Goal: Transaction & Acquisition: Purchase product/service

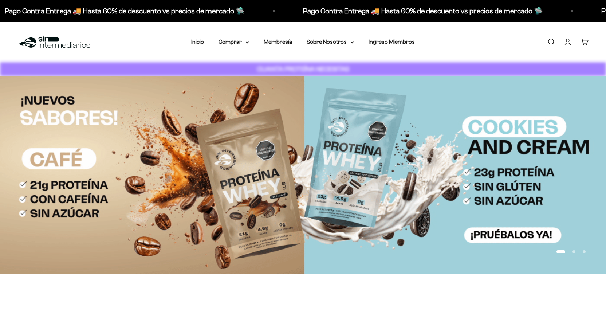
click at [552, 38] on link "Buscar" at bounding box center [551, 42] width 8 height 8
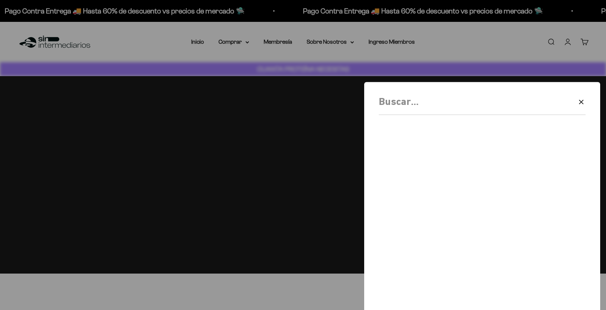
click at [552, 42] on div at bounding box center [303, 155] width 606 height 310
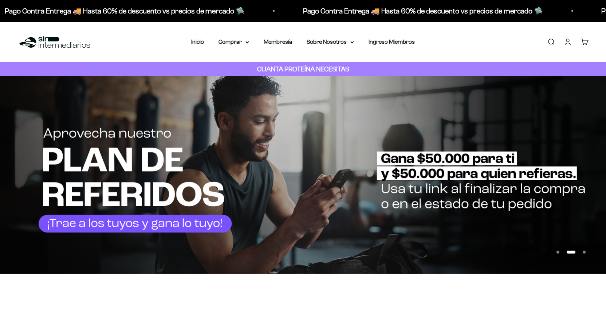
drag, startPoint x: 551, startPoint y: 44, endPoint x: 167, endPoint y: 9, distance: 385.2
click at [551, 44] on link "Buscar" at bounding box center [551, 42] width 8 height 8
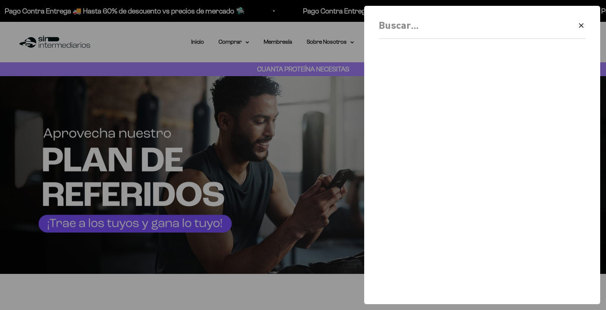
click at [454, 36] on div "Borrar Cerrar" at bounding box center [482, 27] width 207 height 21
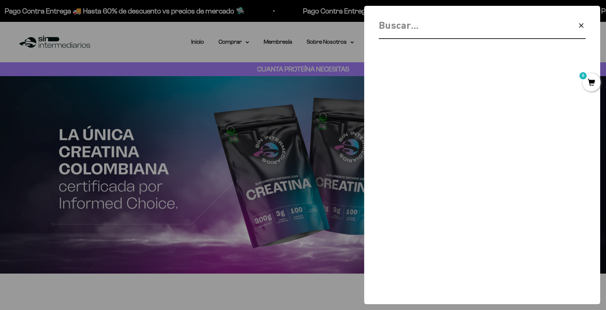
click at [434, 31] on input "Buscar" at bounding box center [463, 25] width 169 height 16
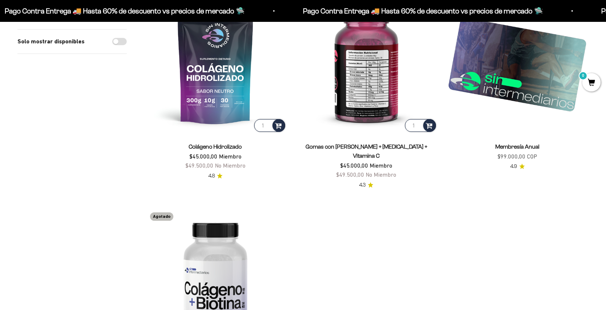
scroll to position [203, 0]
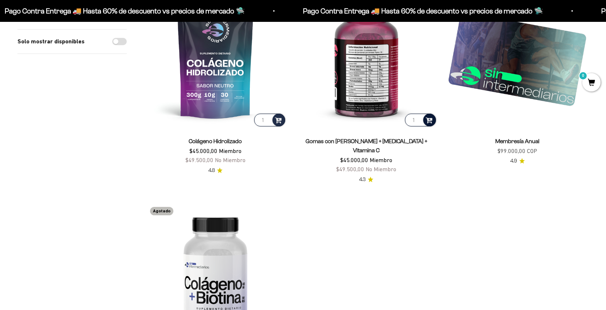
click at [428, 121] on span at bounding box center [429, 119] width 7 height 8
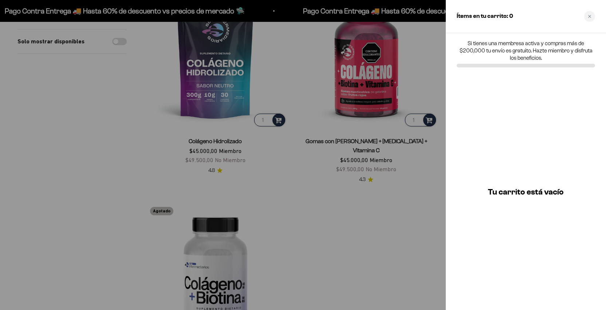
click at [435, 71] on div at bounding box center [303, 155] width 606 height 310
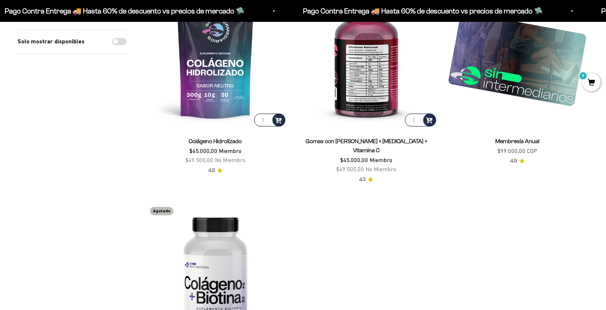
type input "2"
click at [419, 118] on input "2" at bounding box center [420, 120] width 31 height 13
click at [429, 120] on span at bounding box center [429, 119] width 7 height 8
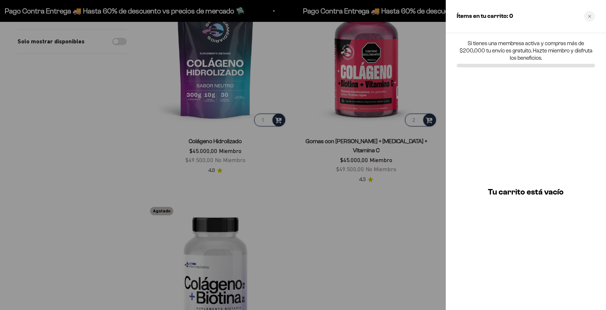
click at [419, 71] on div at bounding box center [303, 155] width 606 height 310
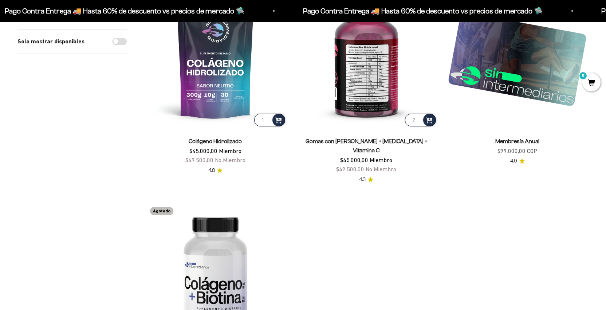
click at [356, 109] on img at bounding box center [366, 56] width 142 height 142
click at [361, 90] on img at bounding box center [366, 56] width 142 height 142
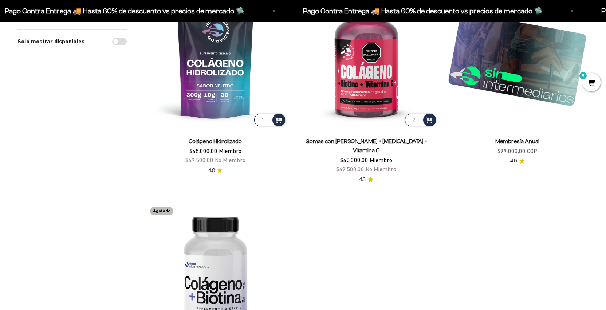
click at [592, 80] on span "0" at bounding box center [592, 82] width 18 height 18
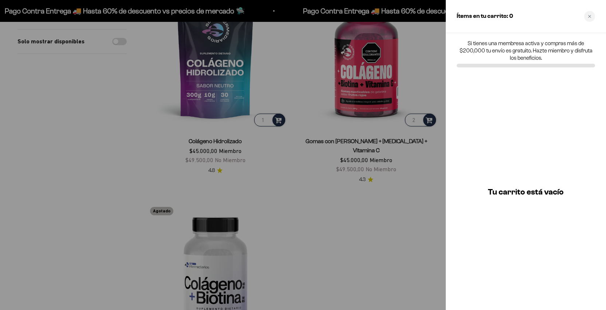
click at [239, 43] on div at bounding box center [303, 155] width 606 height 310
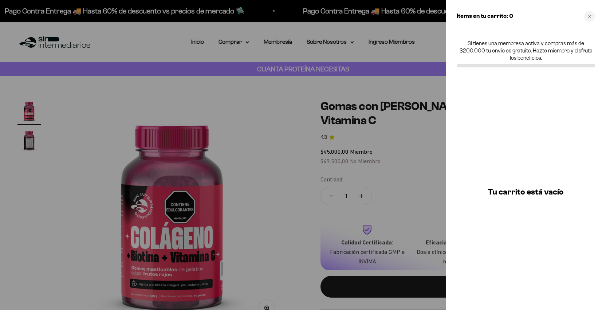
click at [419, 207] on div at bounding box center [303, 155] width 606 height 310
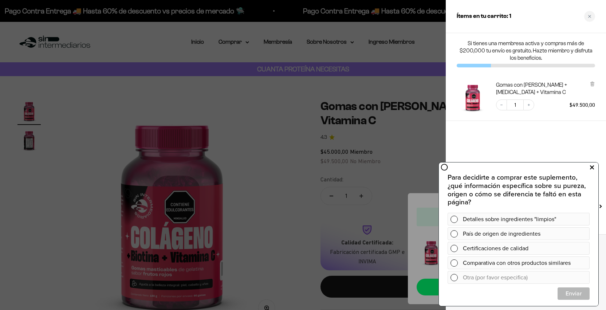
click at [592, 166] on icon at bounding box center [592, 167] width 4 height 9
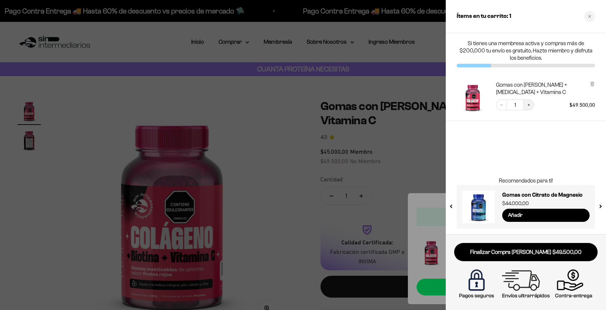
click at [526, 103] on button "Increase quantity" at bounding box center [529, 104] width 11 height 11
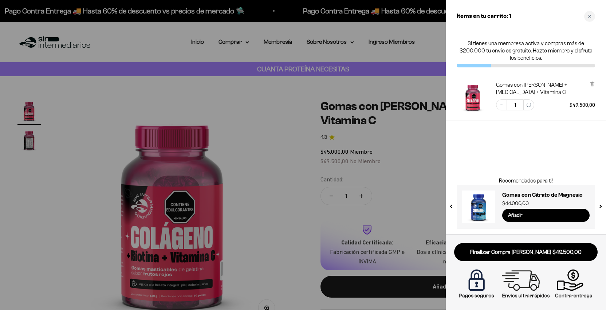
click at [521, 213] on input "Añadir" at bounding box center [545, 215] width 87 height 13
